Goal: Check status: Check status

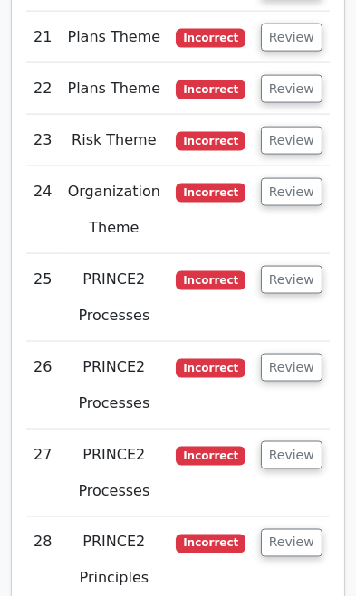
scroll to position [5370, 0]
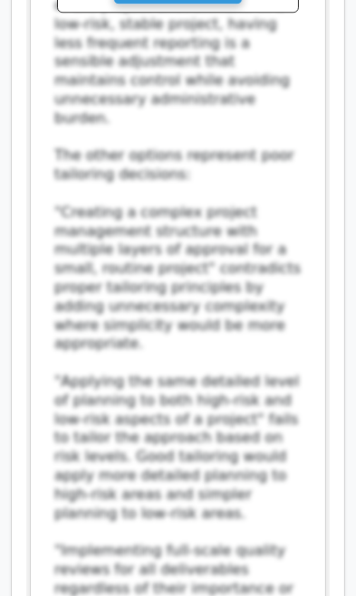
scroll to position [6961, 0]
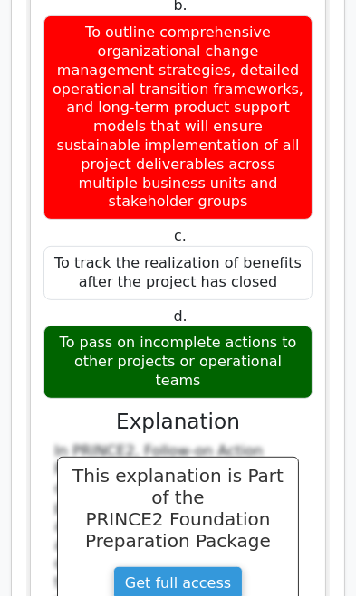
scroll to position [8134, 0]
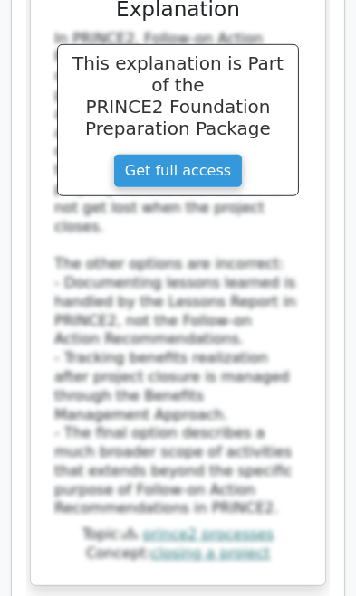
scroll to position [8546, 0]
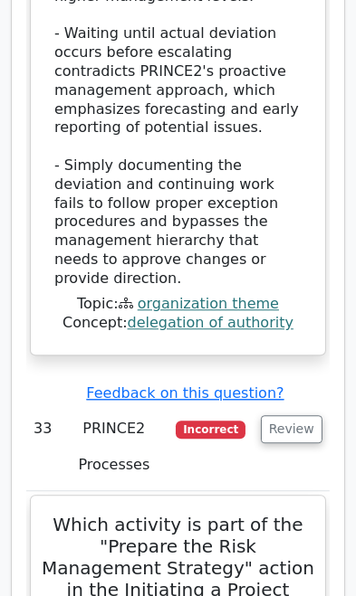
scroll to position [10189, 0]
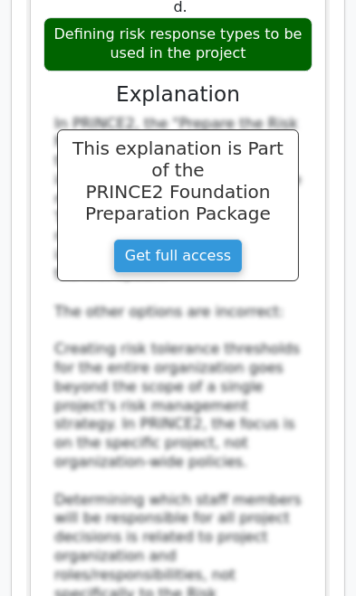
scroll to position [11218, 0]
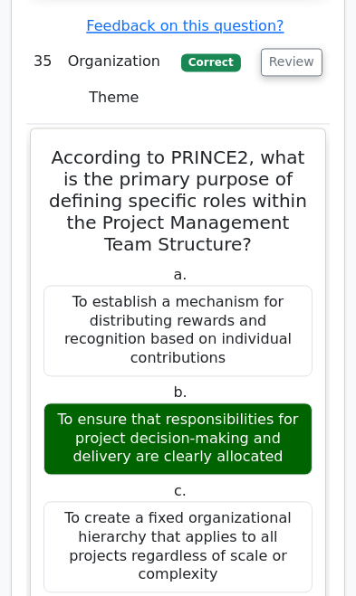
scroll to position [13694, 0]
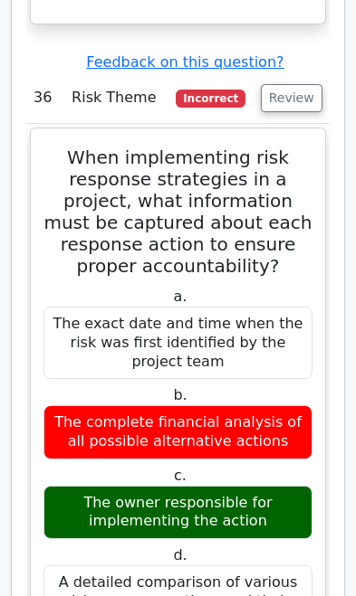
scroll to position [15340, 0]
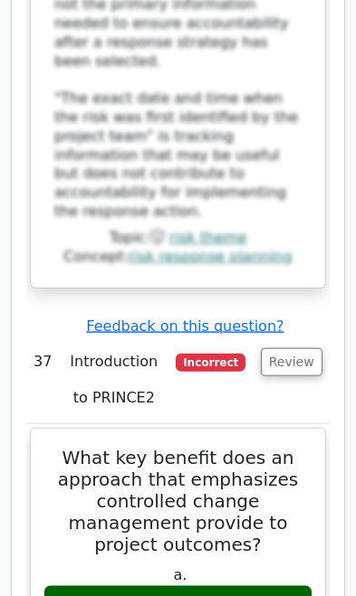
scroll to position [16668, 0]
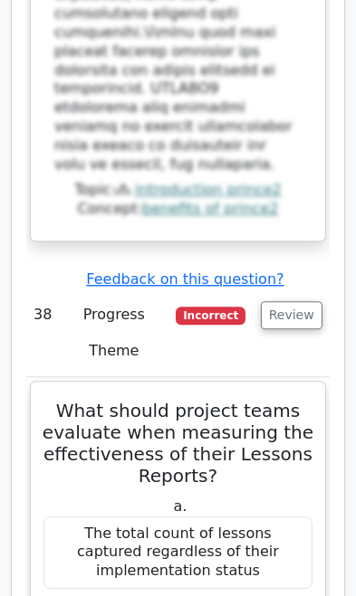
scroll to position [18261, 0]
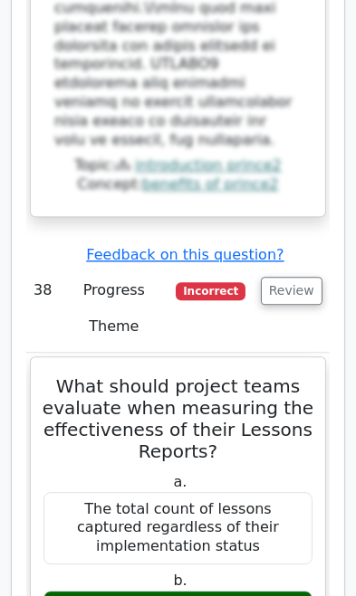
scroll to position [18283, 0]
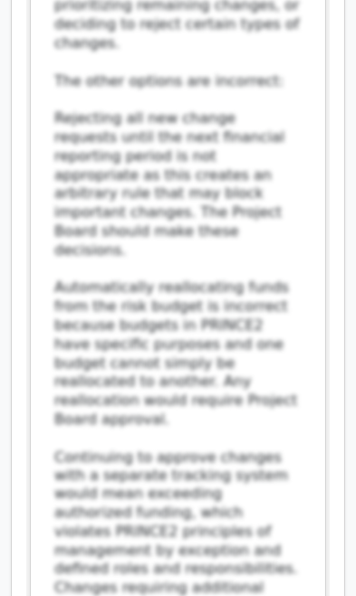
scroll to position [21033, 0]
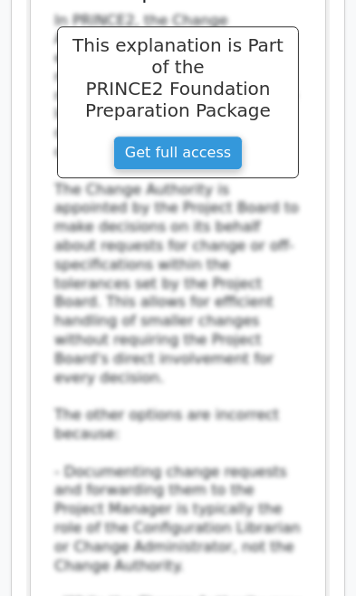
scroll to position [22441, 0]
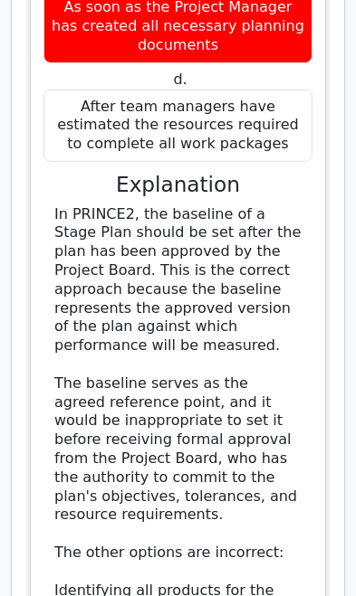
scroll to position [23758, 0]
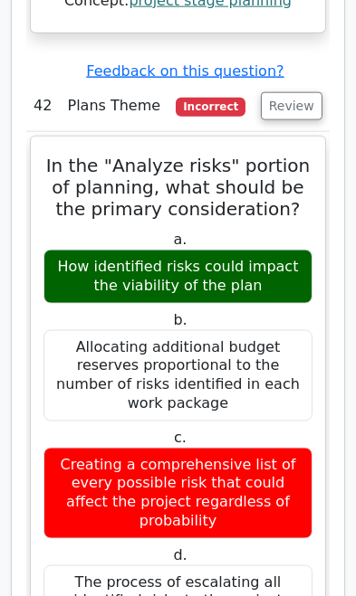
scroll to position [24793, 0]
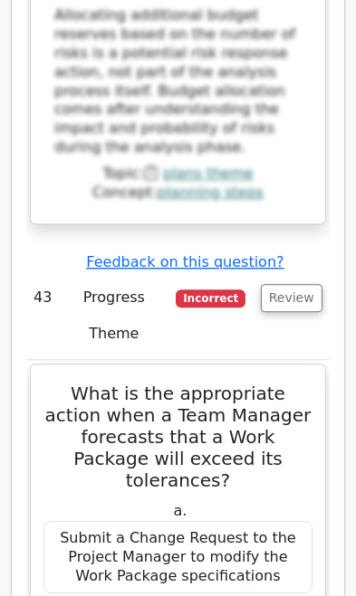
scroll to position [26050, 0]
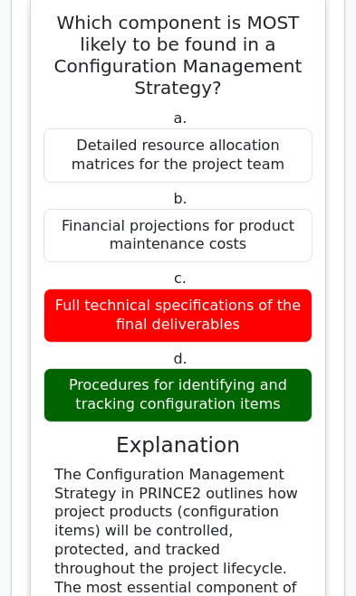
scroll to position [27445, 0]
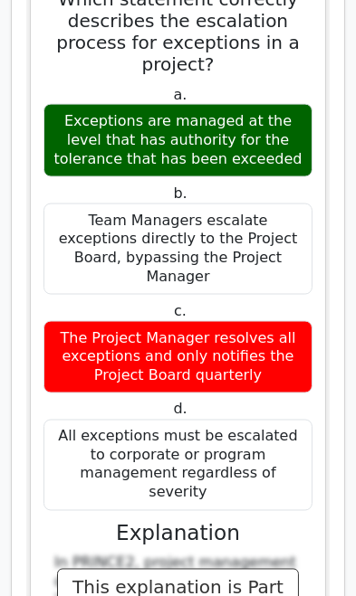
scroll to position [28938, 0]
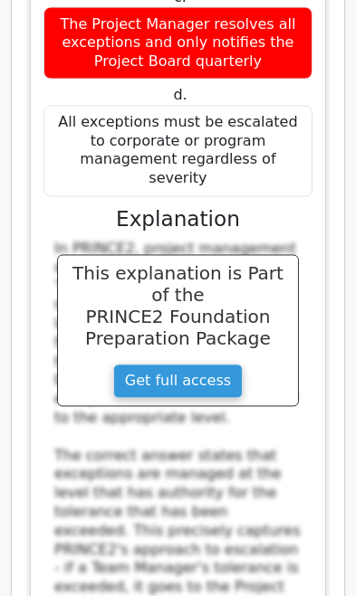
scroll to position [29252, 0]
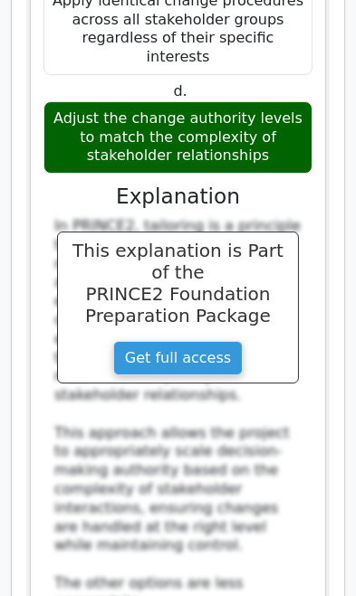
scroll to position [31004, 0]
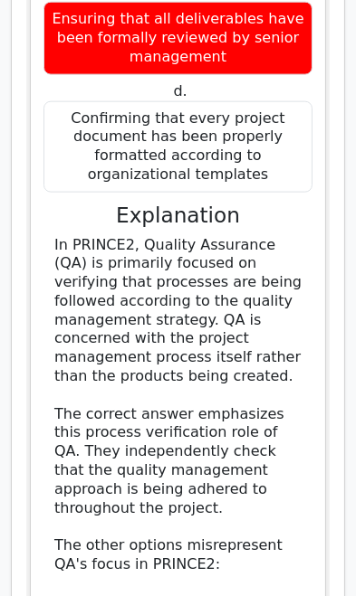
scroll to position [32604, 0]
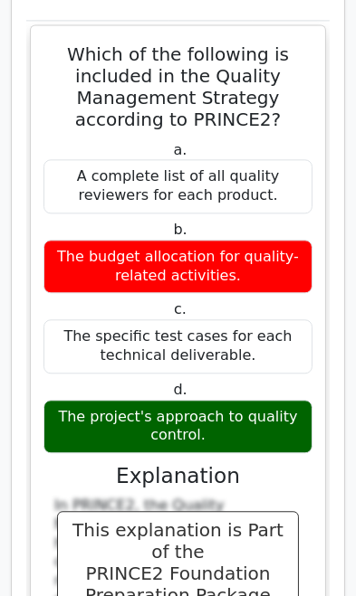
scroll to position [33695, 0]
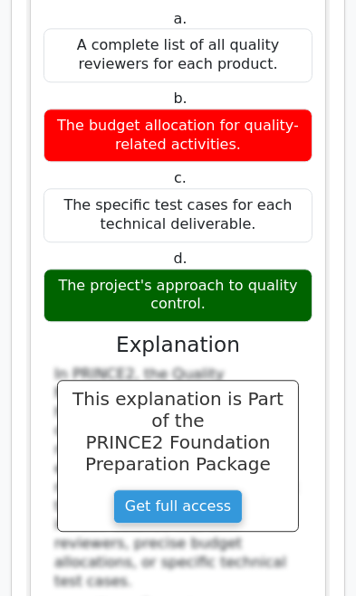
scroll to position [33828, 0]
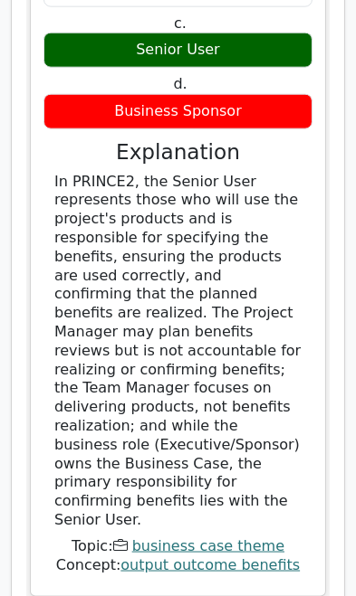
scroll to position [36455, 0]
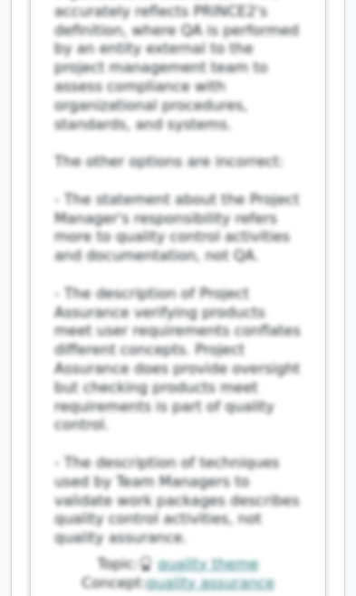
scroll to position [37983, 0]
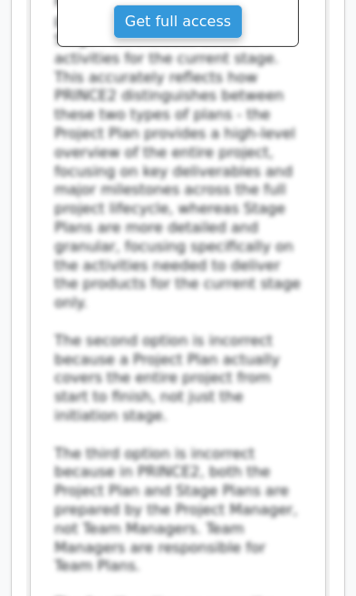
scroll to position [39475, 0]
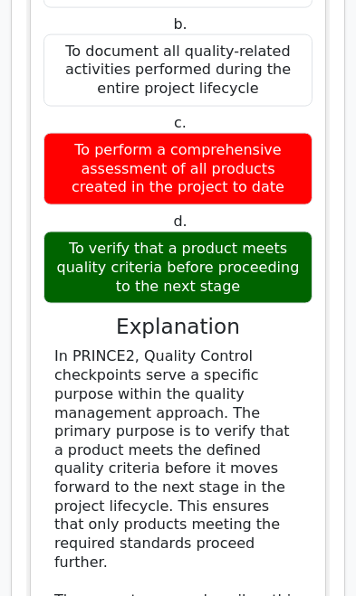
scroll to position [40634, 0]
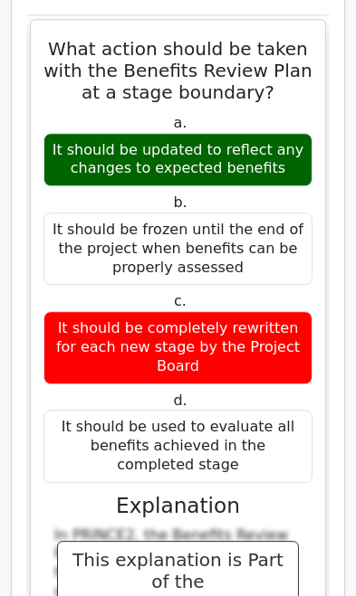
scroll to position [41976, 0]
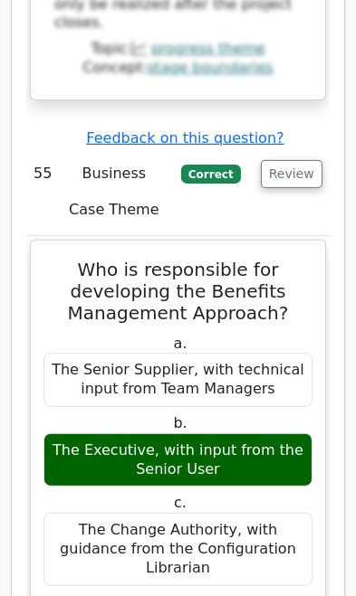
scroll to position [43337, 0]
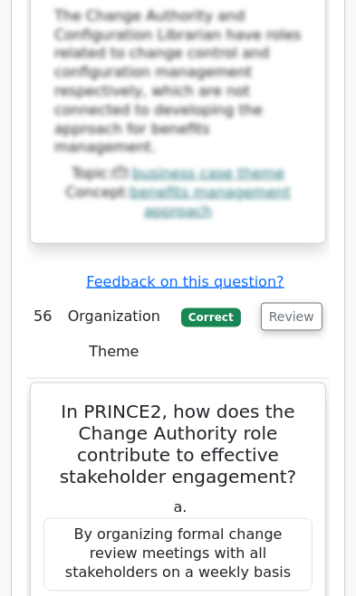
scroll to position [44676, 0]
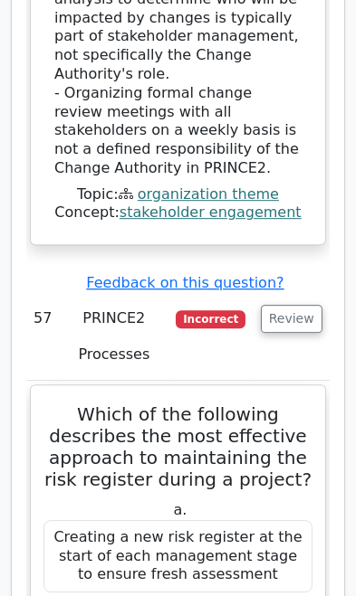
scroll to position [46012, 0]
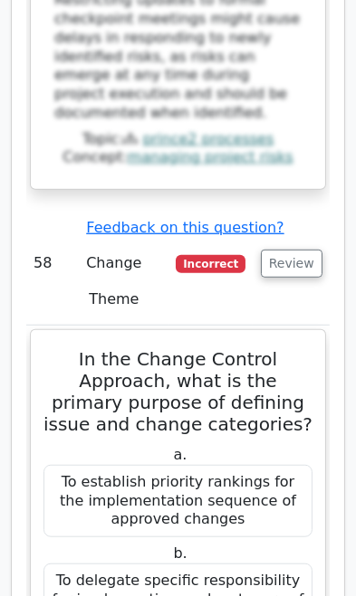
scroll to position [47560, 0]
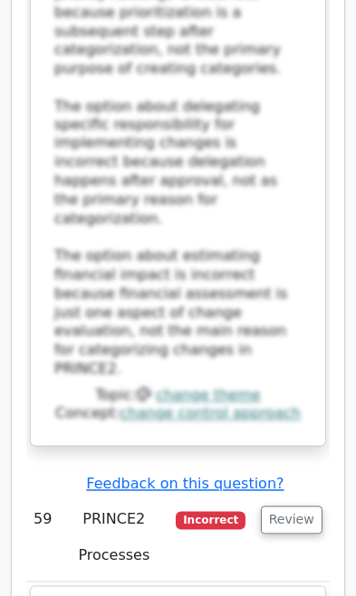
scroll to position [48791, 0]
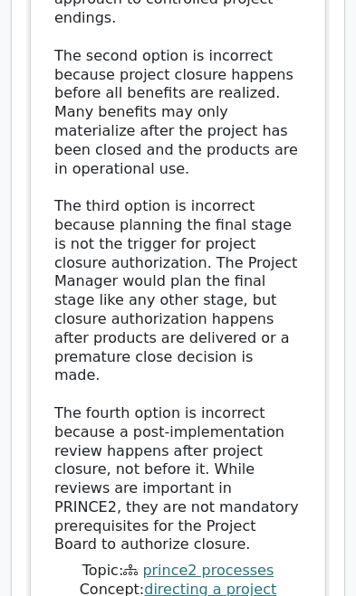
scroll to position [50140, 0]
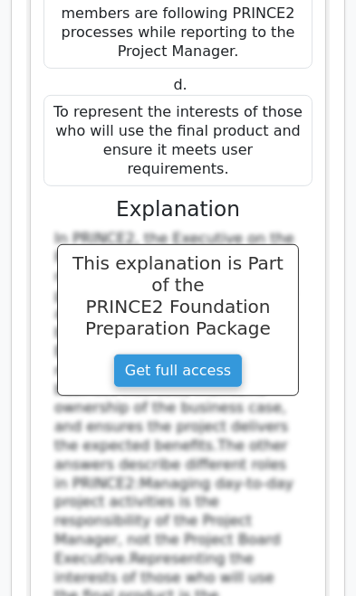
scroll to position [51335, 0]
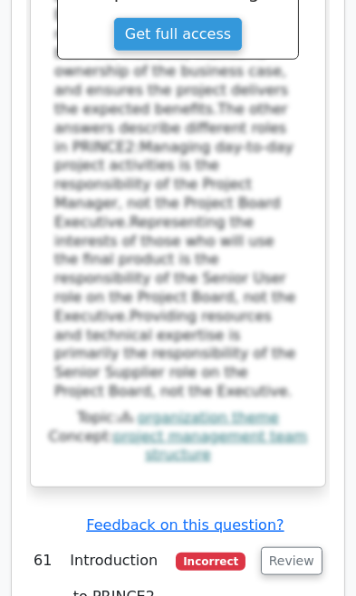
scroll to position [51648, 0]
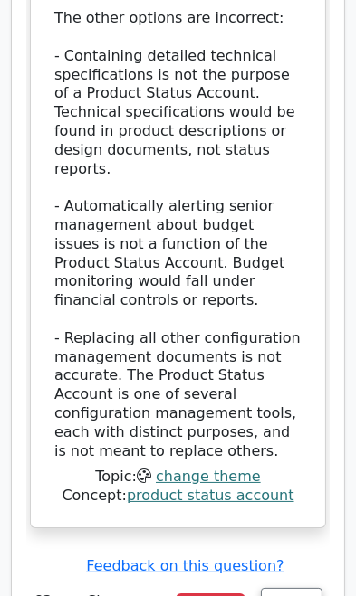
scroll to position [54626, 0]
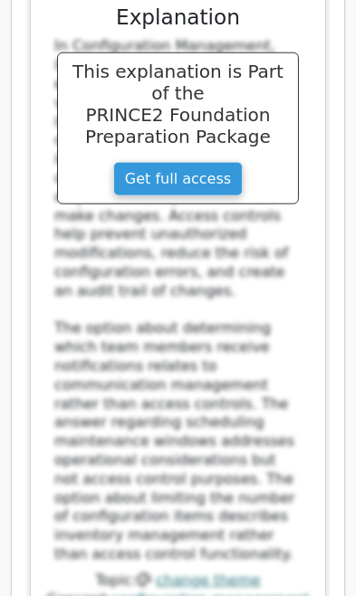
scroll to position [55868, 0]
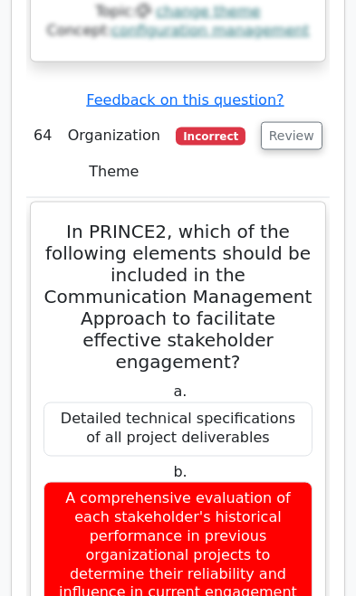
scroll to position [56331, 0]
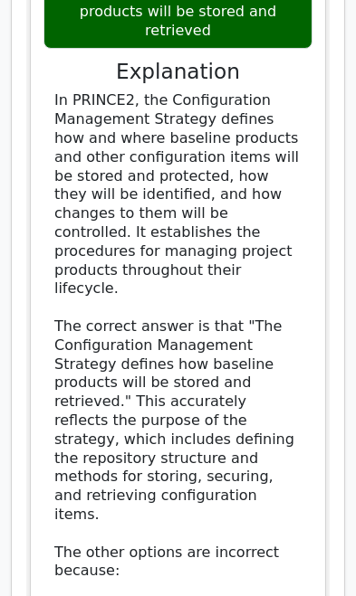
scroll to position [58818, 0]
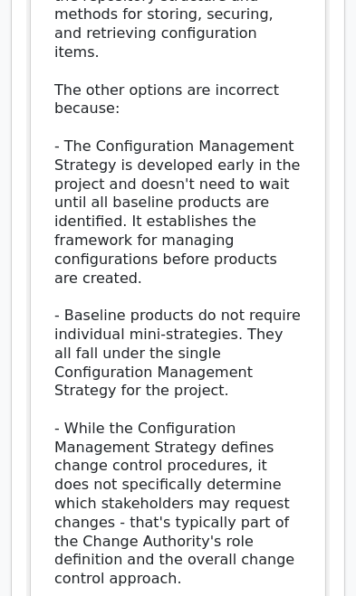
scroll to position [59298, 0]
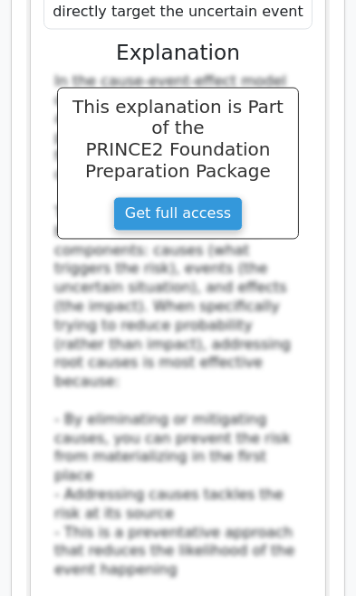
scroll to position [60925, 0]
